Goal: Transaction & Acquisition: Purchase product/service

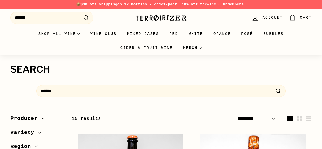
select select "*********"
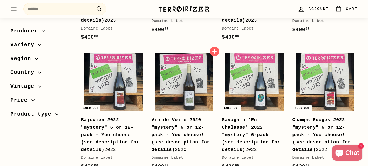
scroll to position [205, 0]
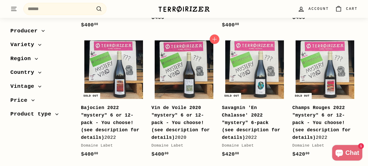
click at [176, 125] on b "Vin de Voile 2020 "mystery" 6 or 12-pack - You choose! (see description for det…" at bounding box center [180, 122] width 58 height 35
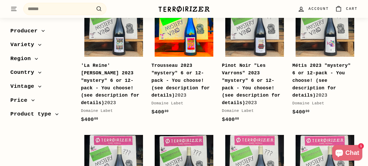
scroll to position [112, 0]
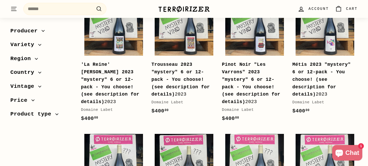
click at [241, 81] on b "Pinot Noir "Les Varrons" 2023 "mystery" 6 or 12-pack - You choose! (see descrip…" at bounding box center [251, 83] width 58 height 43
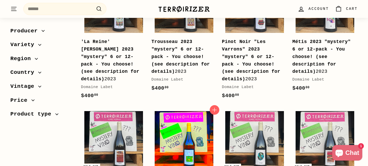
scroll to position [45, 0]
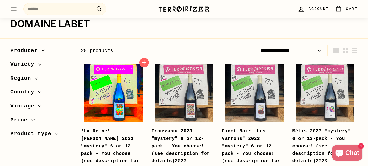
click at [119, 81] on img at bounding box center [113, 93] width 59 height 59
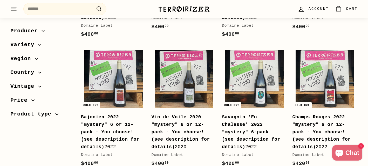
scroll to position [210, 0]
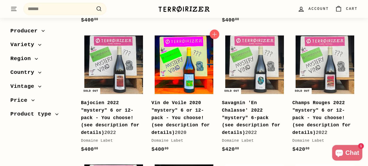
click at [177, 69] on img at bounding box center [184, 65] width 59 height 59
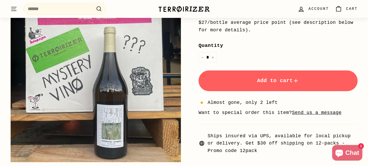
scroll to position [202, 0]
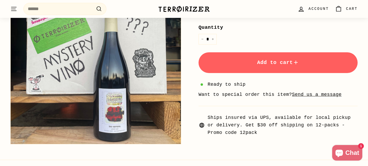
scroll to position [185, 0]
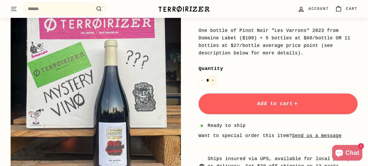
click at [210, 79] on button "+" at bounding box center [213, 80] width 8 height 11
click at [203, 81] on icon "Reduce item quantity by one" at bounding box center [202, 80] width 3 height 3
type input "*"
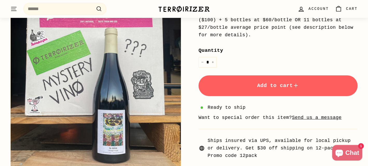
scroll to position [254, 0]
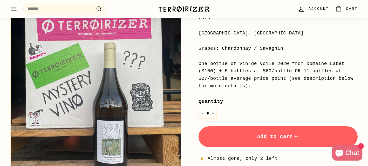
scroll to position [158, 0]
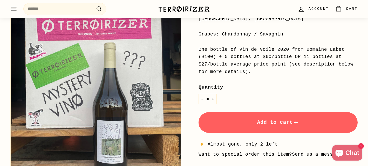
click at [249, 120] on button "Add to cart" at bounding box center [277, 122] width 159 height 21
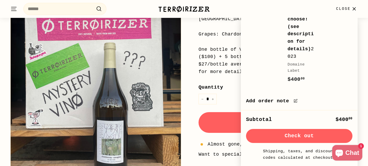
scroll to position [138, 0]
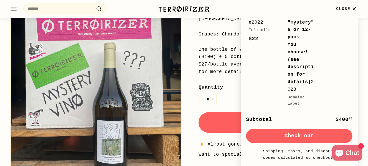
click at [305, 71] on div "'La Reine' Gamay 2023 "mystery" 6 or 12-pack - You choose! (see description for…" at bounding box center [301, 41] width 29 height 105
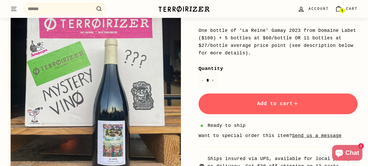
scroll to position [247, 0]
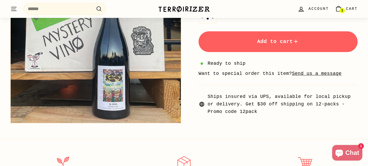
click at [337, 8] on icon "Cart" at bounding box center [338, 8] width 7 height 7
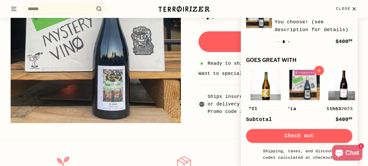
scroll to position [30, 0]
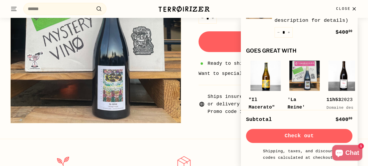
click at [283, 140] on button "Check out" at bounding box center [299, 136] width 106 height 14
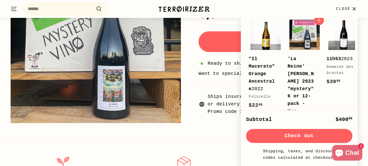
scroll to position [119, 0]
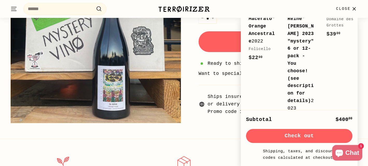
click at [352, 10] on icon "button" at bounding box center [353, 8] width 7 height 7
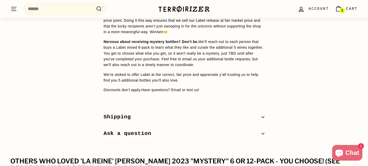
scroll to position [536, 0]
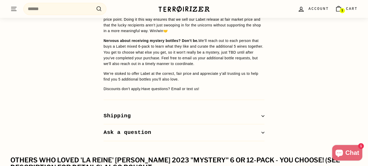
click at [256, 110] on button "Shipping" at bounding box center [184, 116] width 161 height 17
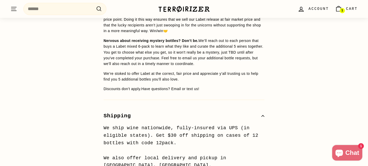
click at [256, 112] on button "Shipping" at bounding box center [184, 116] width 161 height 17
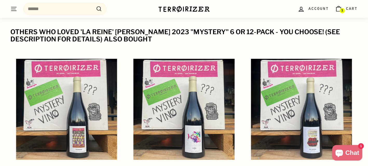
scroll to position [720, 0]
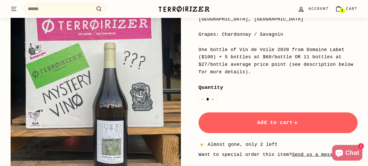
scroll to position [158, 0]
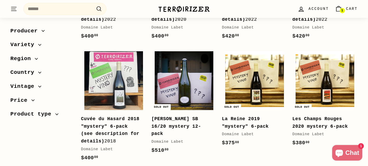
scroll to position [213, 0]
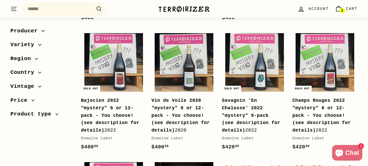
click at [301, 114] on b "Champs Rouges 2022 "mystery" 6 or 12-pack - You choose! (see description for de…" at bounding box center [321, 115] width 58 height 35
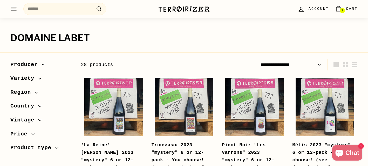
scroll to position [0, 0]
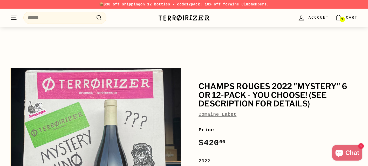
scroll to position [128, 0]
